Goal: Task Accomplishment & Management: Use online tool/utility

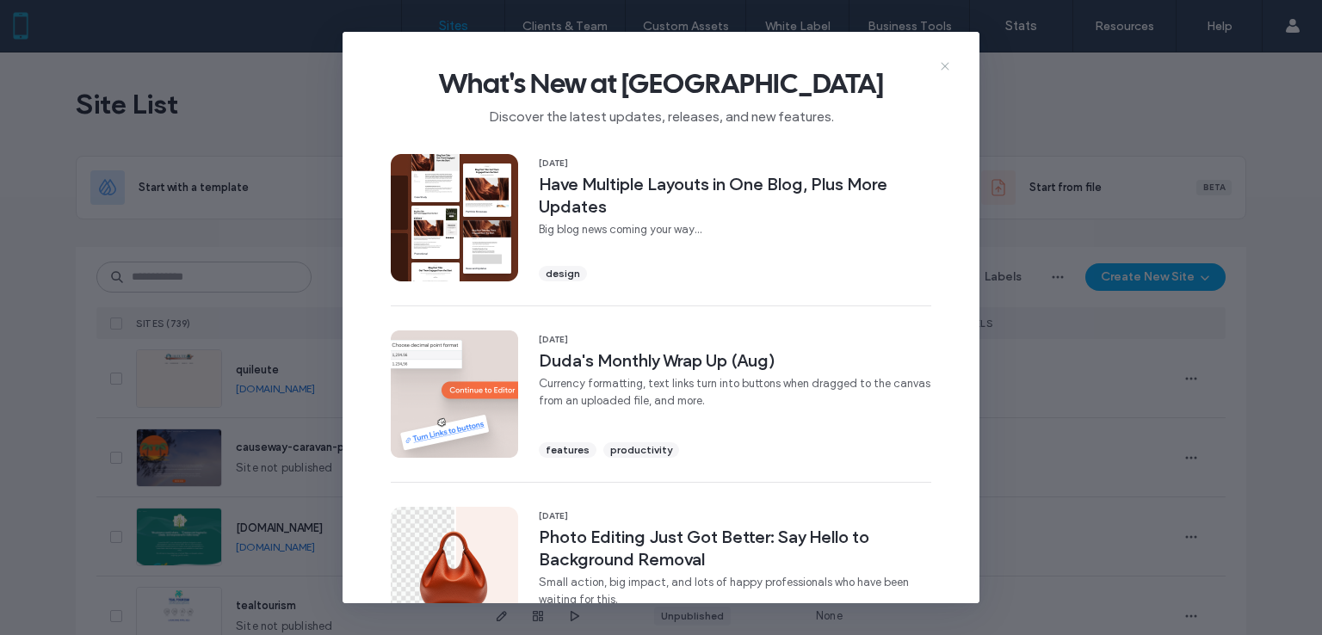
click at [946, 70] on icon at bounding box center [945, 66] width 14 height 14
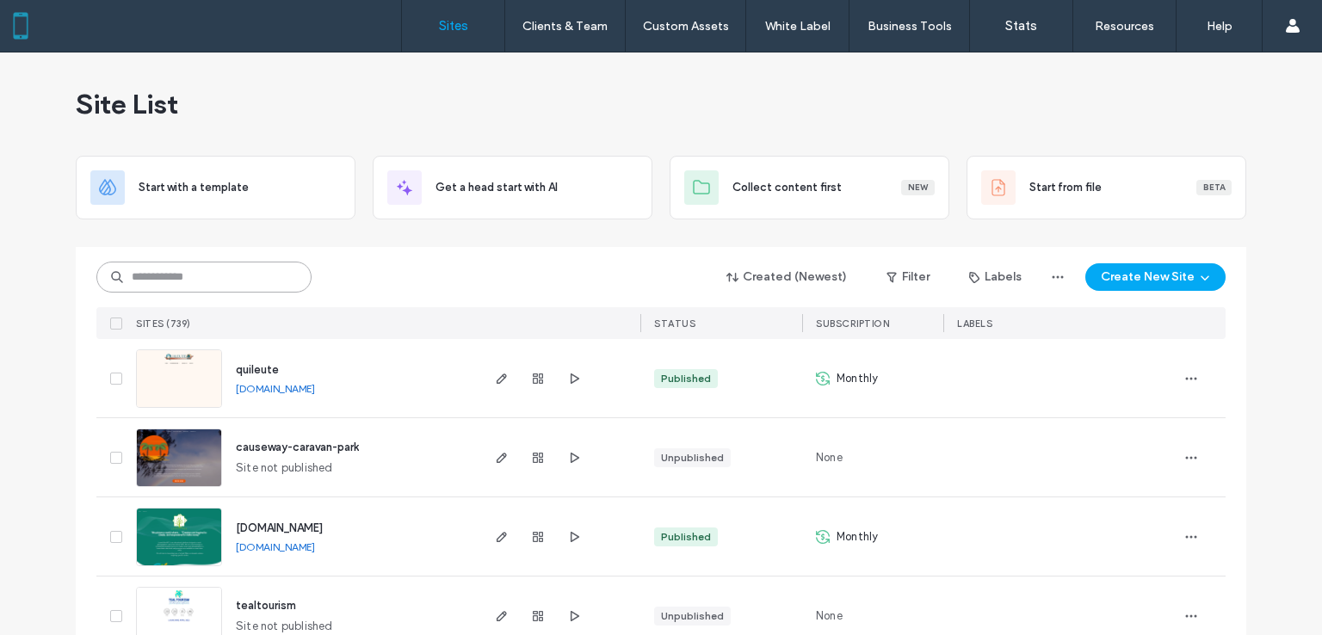
click at [233, 282] on input at bounding box center [203, 277] width 215 height 31
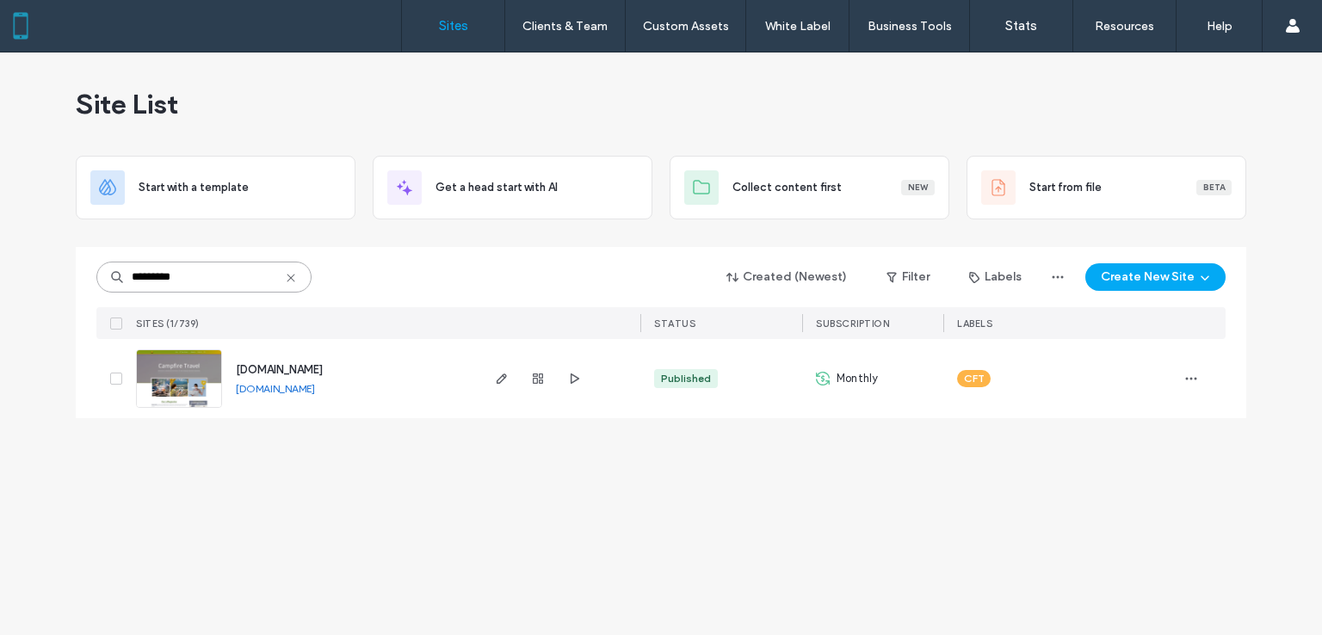
type input "*********"
click at [168, 368] on img at bounding box center [179, 408] width 84 height 117
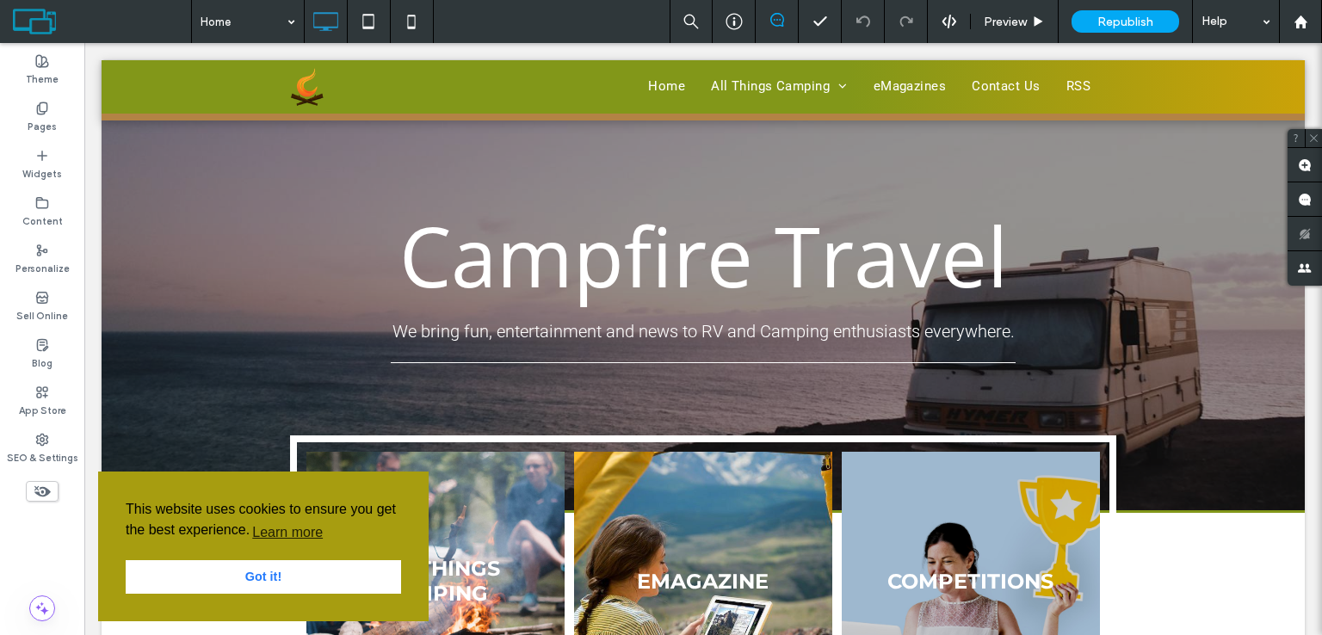
scroll to position [86, 0]
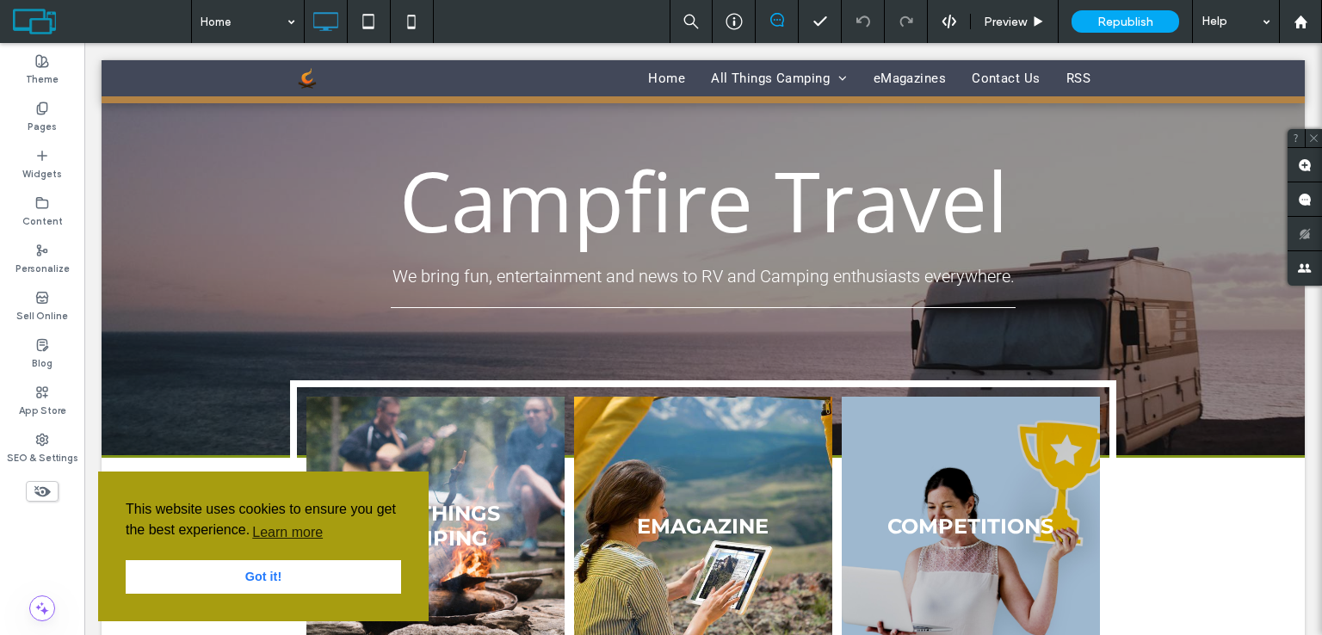
click at [292, 576] on link "Got it!" at bounding box center [263, 577] width 275 height 34
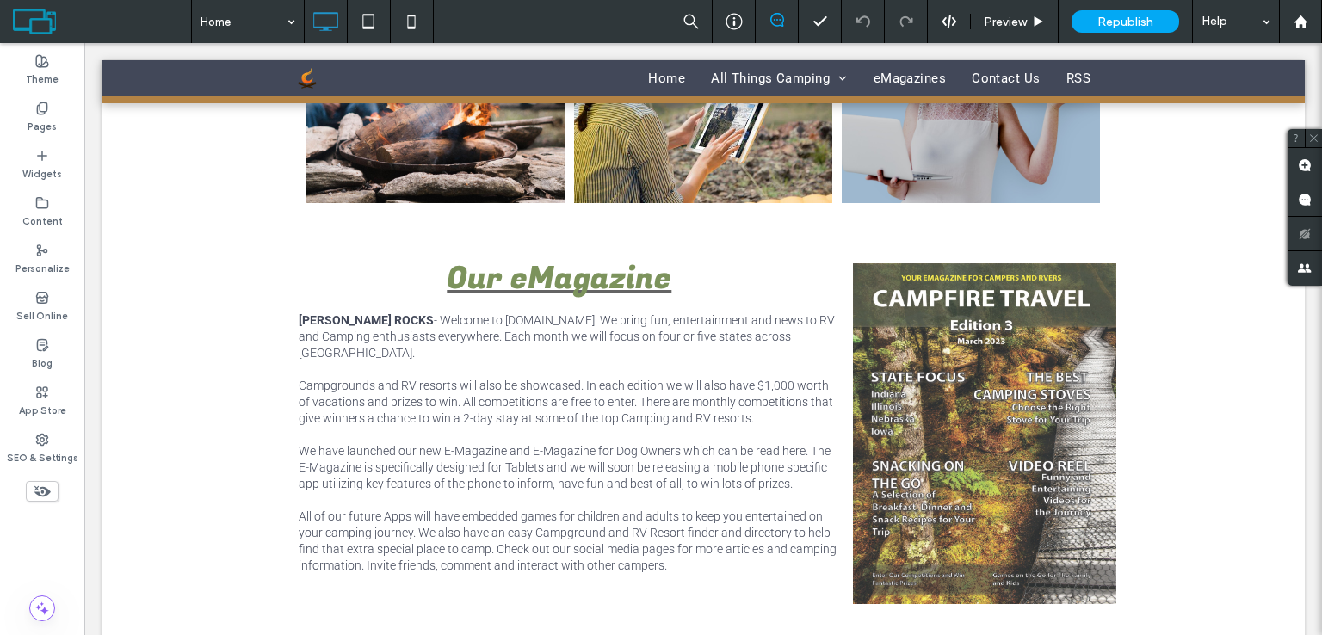
scroll to position [344, 0]
